Goal: Task Accomplishment & Management: Complete application form

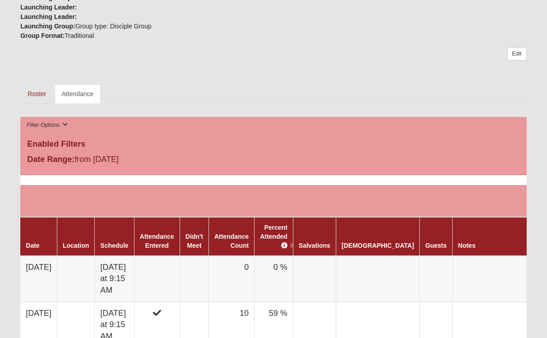
scroll to position [336, 0]
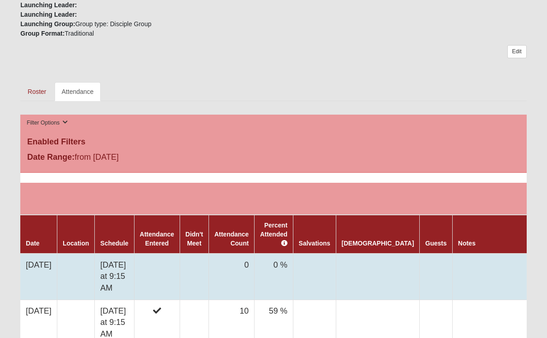
click at [173, 269] on td at bounding box center [157, 277] width 46 height 47
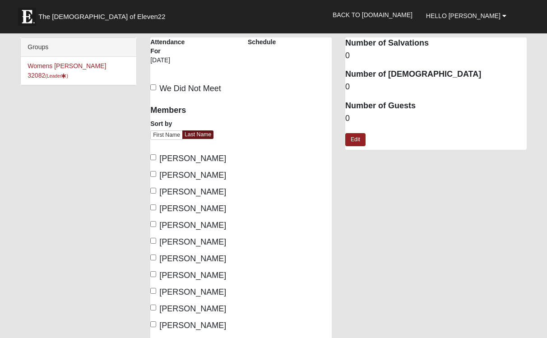
click at [154, 244] on input "[PERSON_NAME]" at bounding box center [153, 241] width 6 height 6
checkbox input "true"
click at [154, 261] on input "[PERSON_NAME]" at bounding box center [153, 258] width 6 height 6
checkbox input "true"
click at [153, 277] on input "[PERSON_NAME]" at bounding box center [153, 274] width 6 height 6
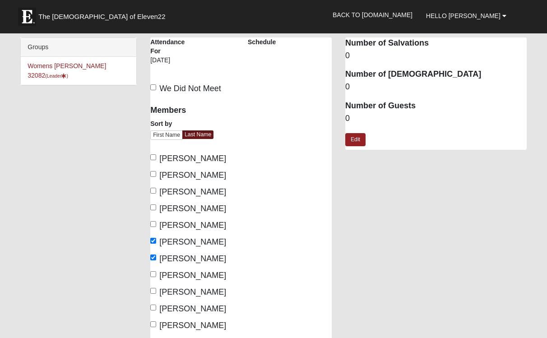
checkbox input "true"
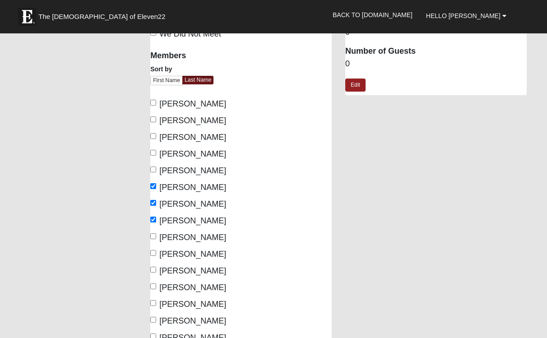
scroll to position [62, 0]
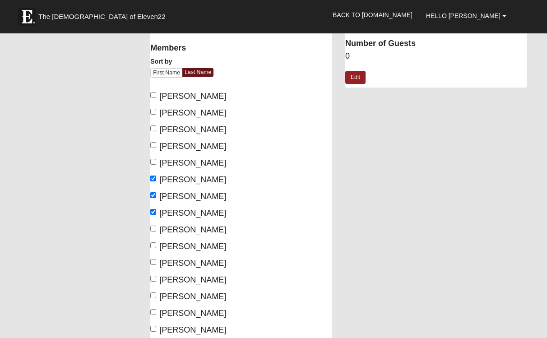
click at [154, 248] on input "[PERSON_NAME]" at bounding box center [153, 246] width 6 height 6
checkbox input "true"
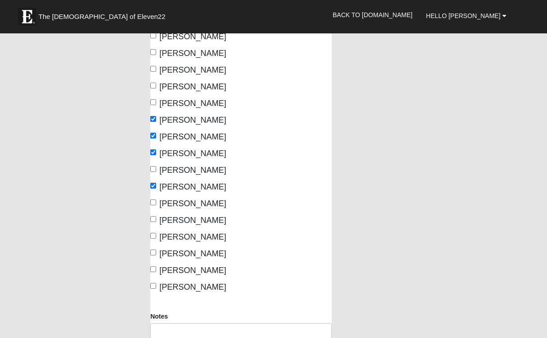
scroll to position [141, 0]
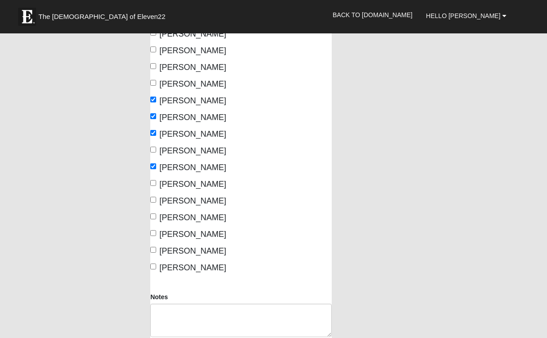
click at [153, 270] on input "[PERSON_NAME]" at bounding box center [153, 267] width 6 height 6
checkbox input "true"
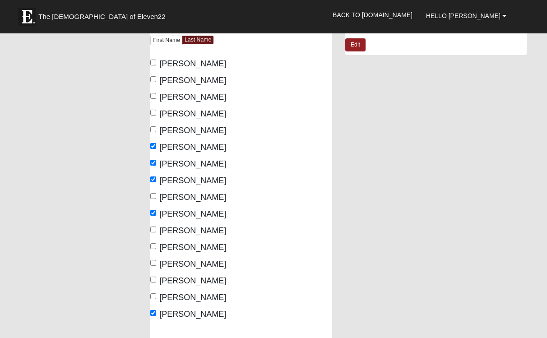
scroll to position [93, 0]
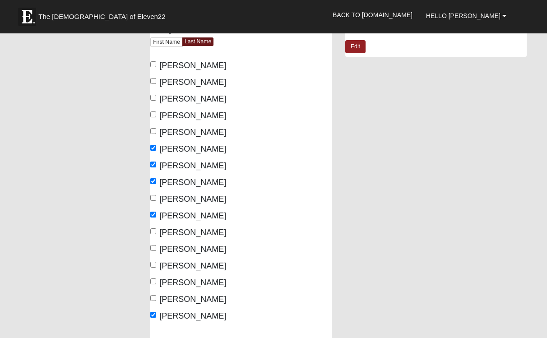
click at [155, 79] on input "[PERSON_NAME]" at bounding box center [153, 81] width 6 height 6
checkbox input "true"
click at [153, 285] on input "[PERSON_NAME]" at bounding box center [153, 282] width 6 height 6
checkbox input "true"
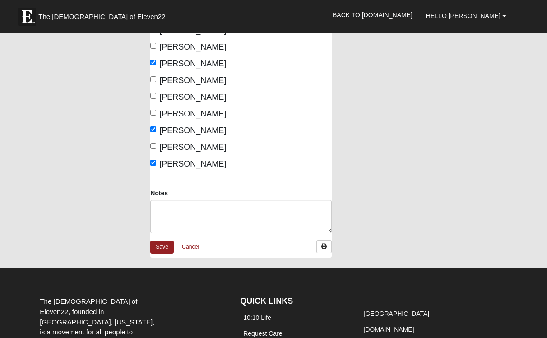
scroll to position [248, 0]
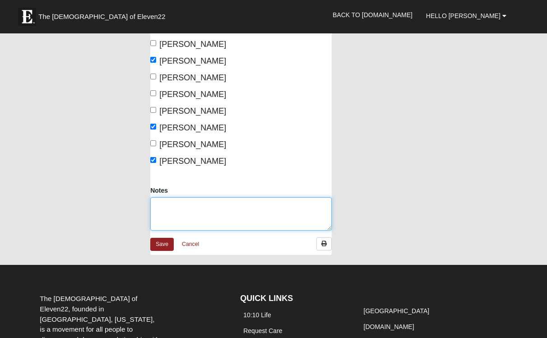
click at [172, 216] on textarea "Notes" at bounding box center [241, 213] width 182 height 33
type textarea "[PERSON_NAME] led the group this morning."
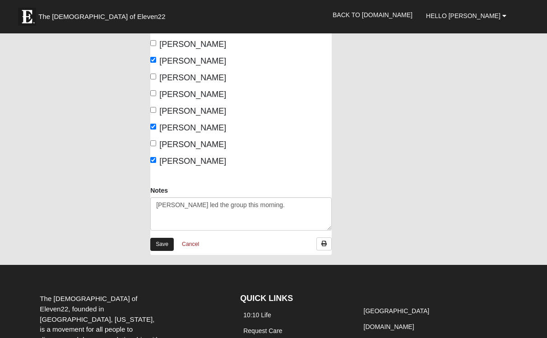
click at [159, 251] on link "Save" at bounding box center [161, 244] width 23 height 13
